Goal: Find specific page/section: Find specific page/section

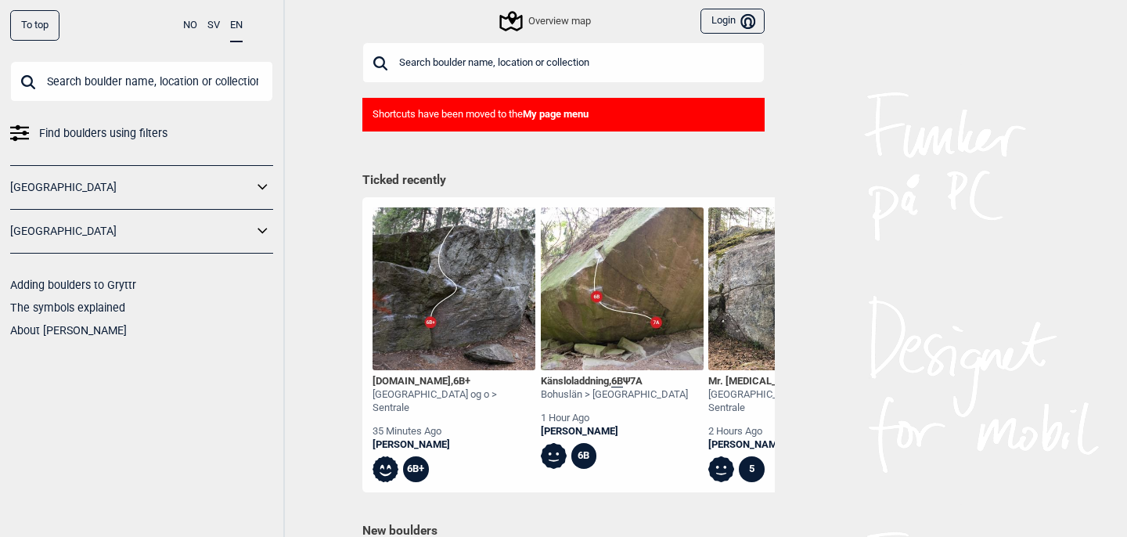
click at [474, 67] on input "text" at bounding box center [563, 62] width 402 height 41
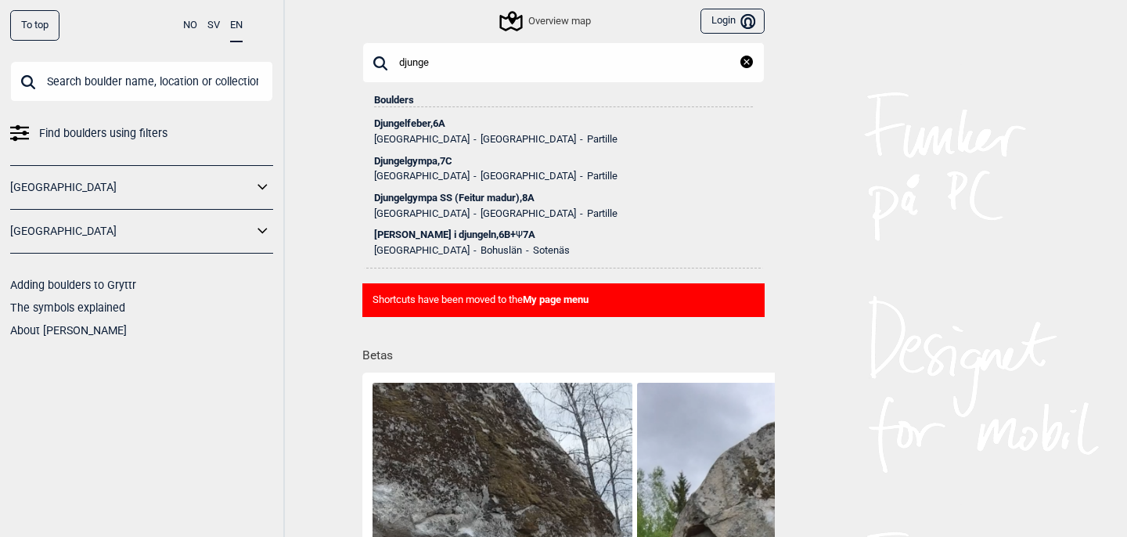
type input "djunge"
click at [505, 205] on ul "[GEOGRAPHIC_DATA] [GEOGRAPHIC_DATA] Partille" at bounding box center [563, 211] width 379 height 16
click at [506, 193] on div "Djungelgympa SS (Feitur madur) , 8A" at bounding box center [563, 198] width 379 height 11
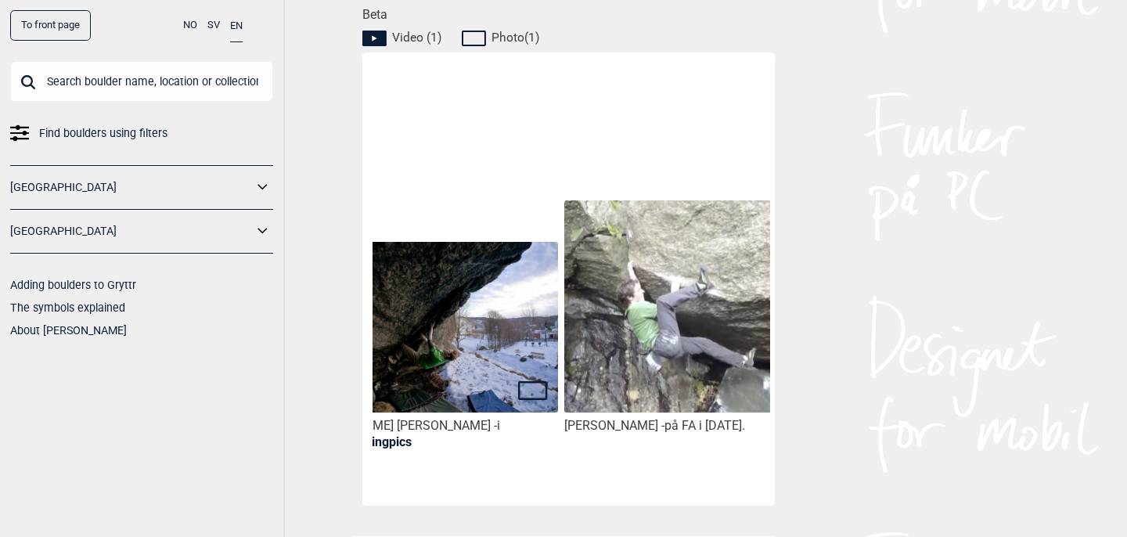
scroll to position [0, 80]
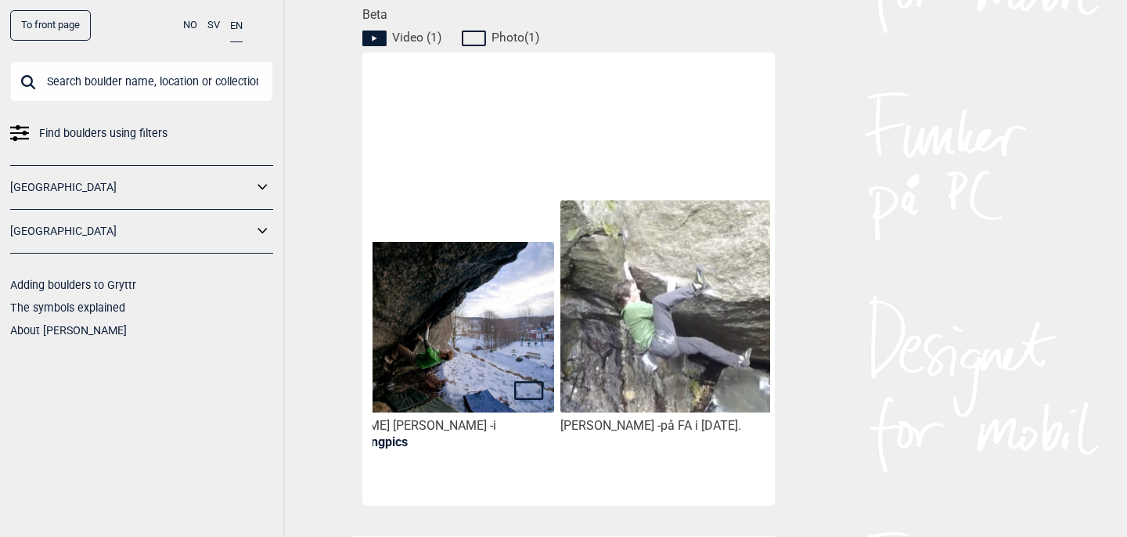
click at [682, 333] on img at bounding box center [689, 306] width 258 height 213
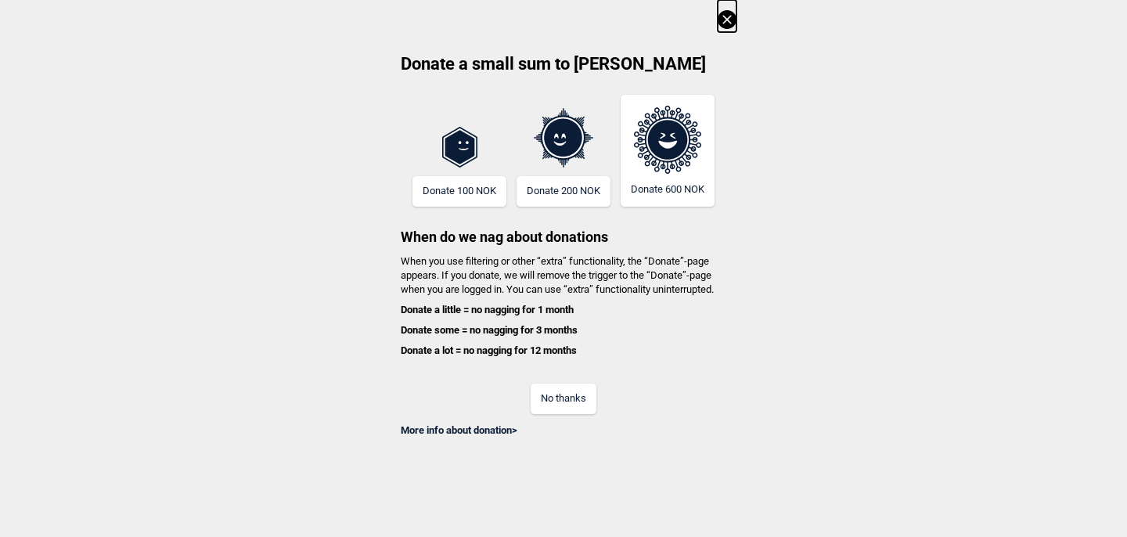
click at [563, 398] on button "No thanks" at bounding box center [564, 399] width 66 height 31
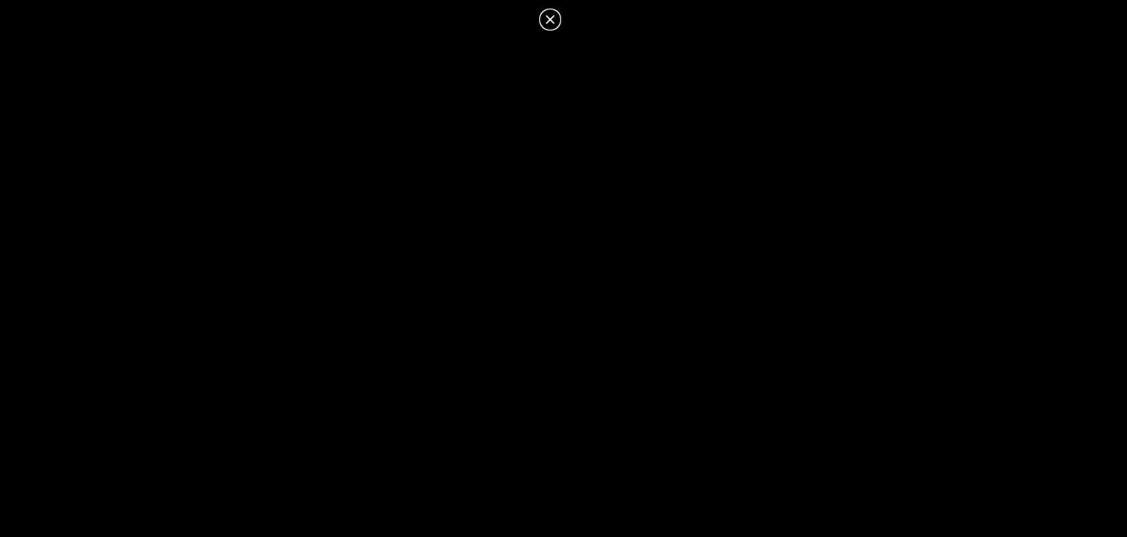
click at [546, 17] on icon at bounding box center [550, 19] width 19 height 19
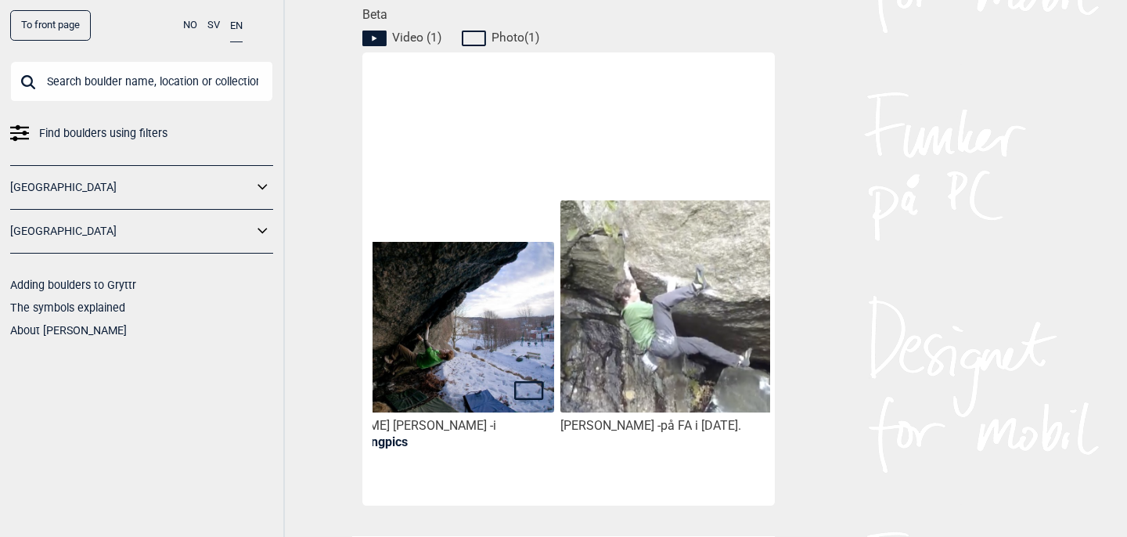
click at [479, 360] on img at bounding box center [425, 328] width 258 height 172
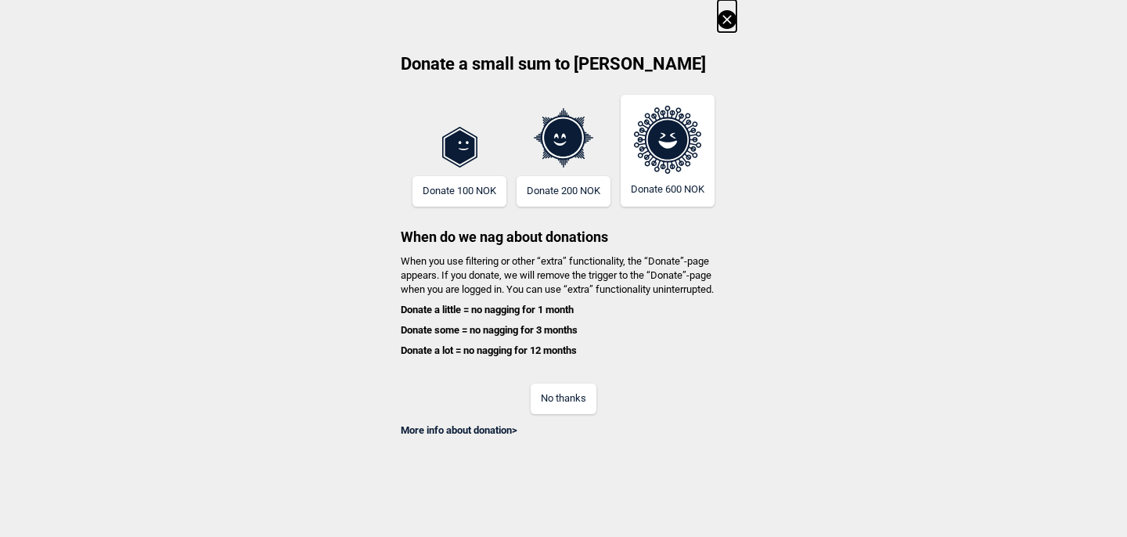
click at [553, 391] on button "No thanks" at bounding box center [564, 399] width 66 height 31
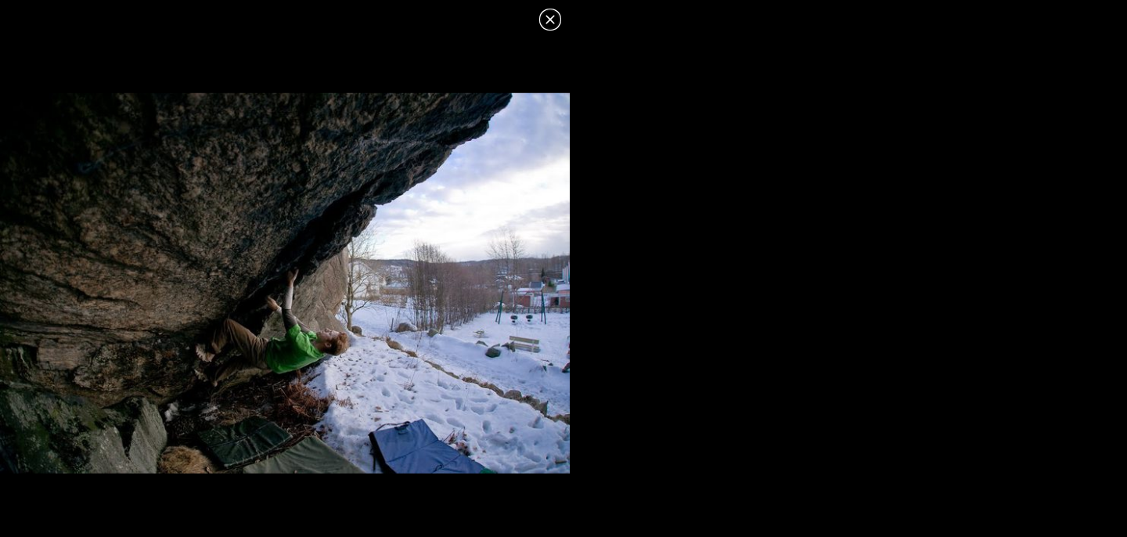
click at [556, 22] on icon at bounding box center [550, 19] width 19 height 19
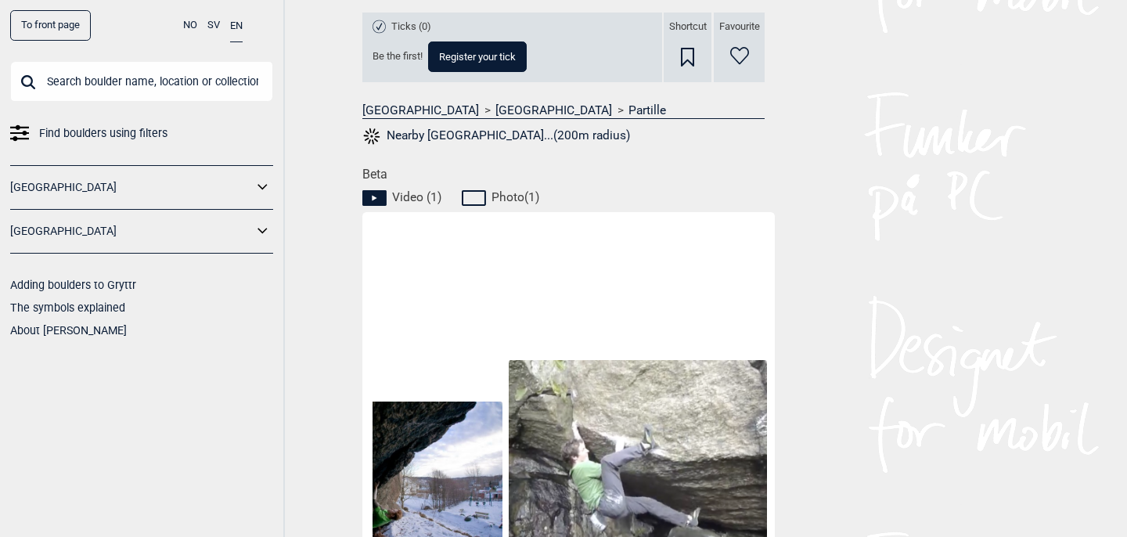
scroll to position [594, 0]
